Goal: Task Accomplishment & Management: Manage account settings

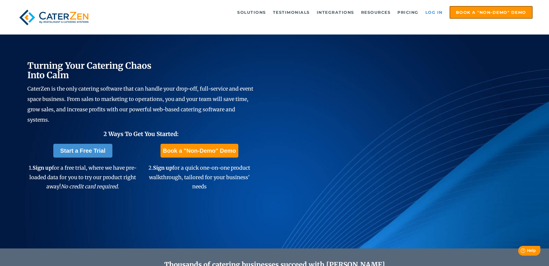
click at [437, 10] on link "Log in" at bounding box center [433, 13] width 23 height 12
click at [434, 11] on link "Log in" at bounding box center [433, 13] width 23 height 12
click at [432, 12] on link "Log in" at bounding box center [433, 13] width 23 height 12
